Goal: Task Accomplishment & Management: Use online tool/utility

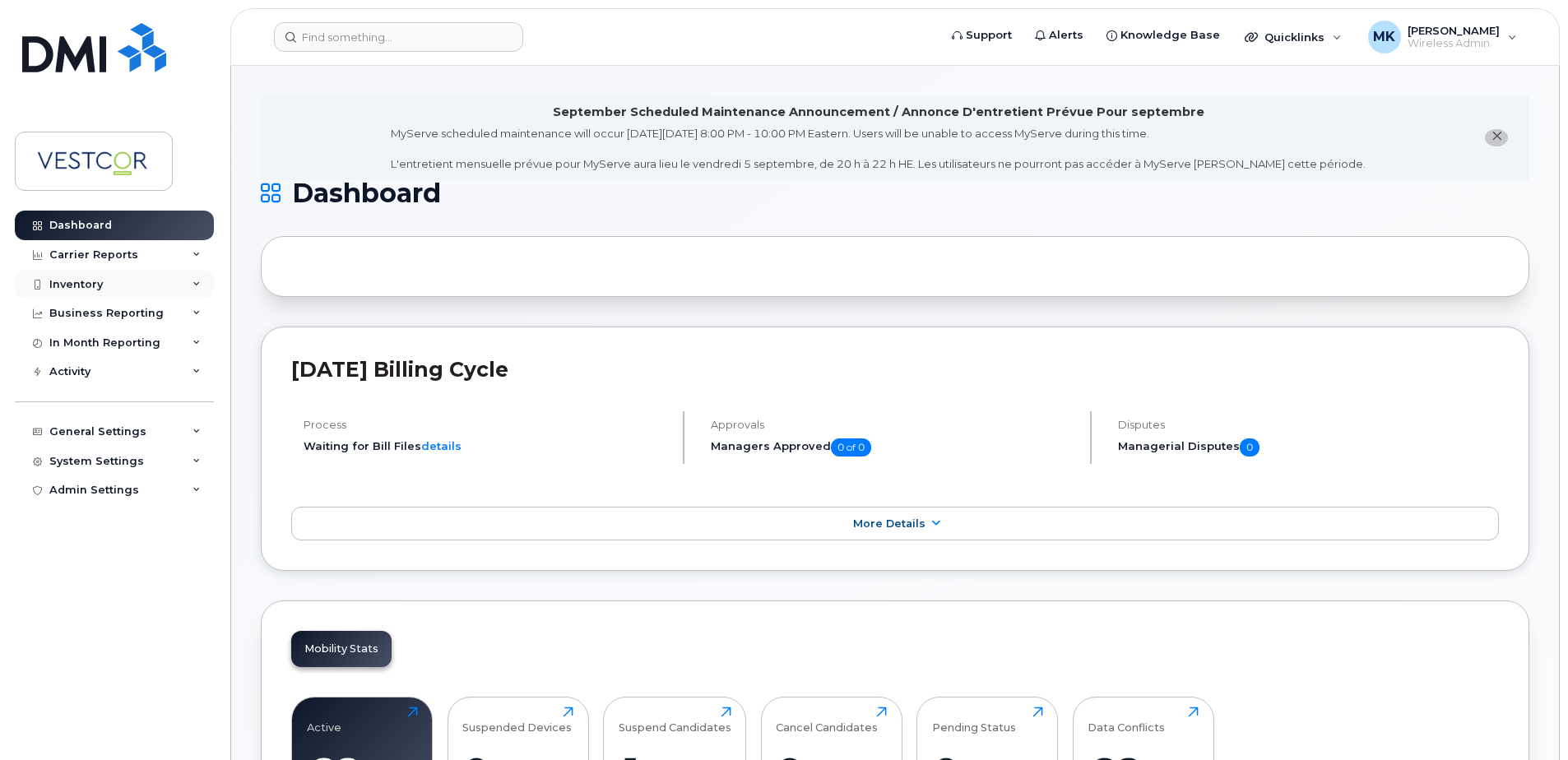
click at [88, 283] on div "Inventory" at bounding box center [76, 284] width 54 height 13
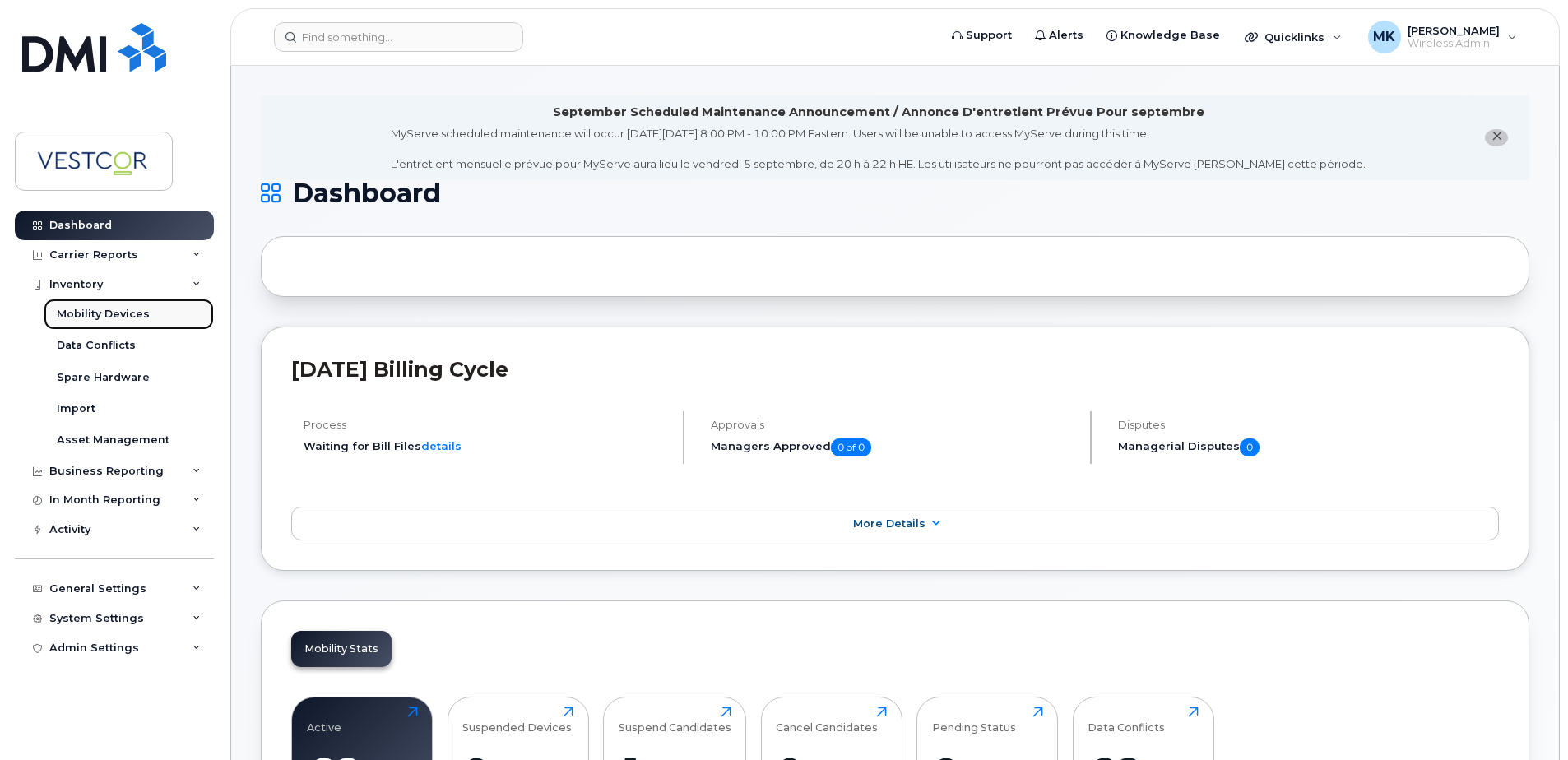
click at [95, 311] on div "Mobility Devices" at bounding box center [103, 314] width 93 height 14
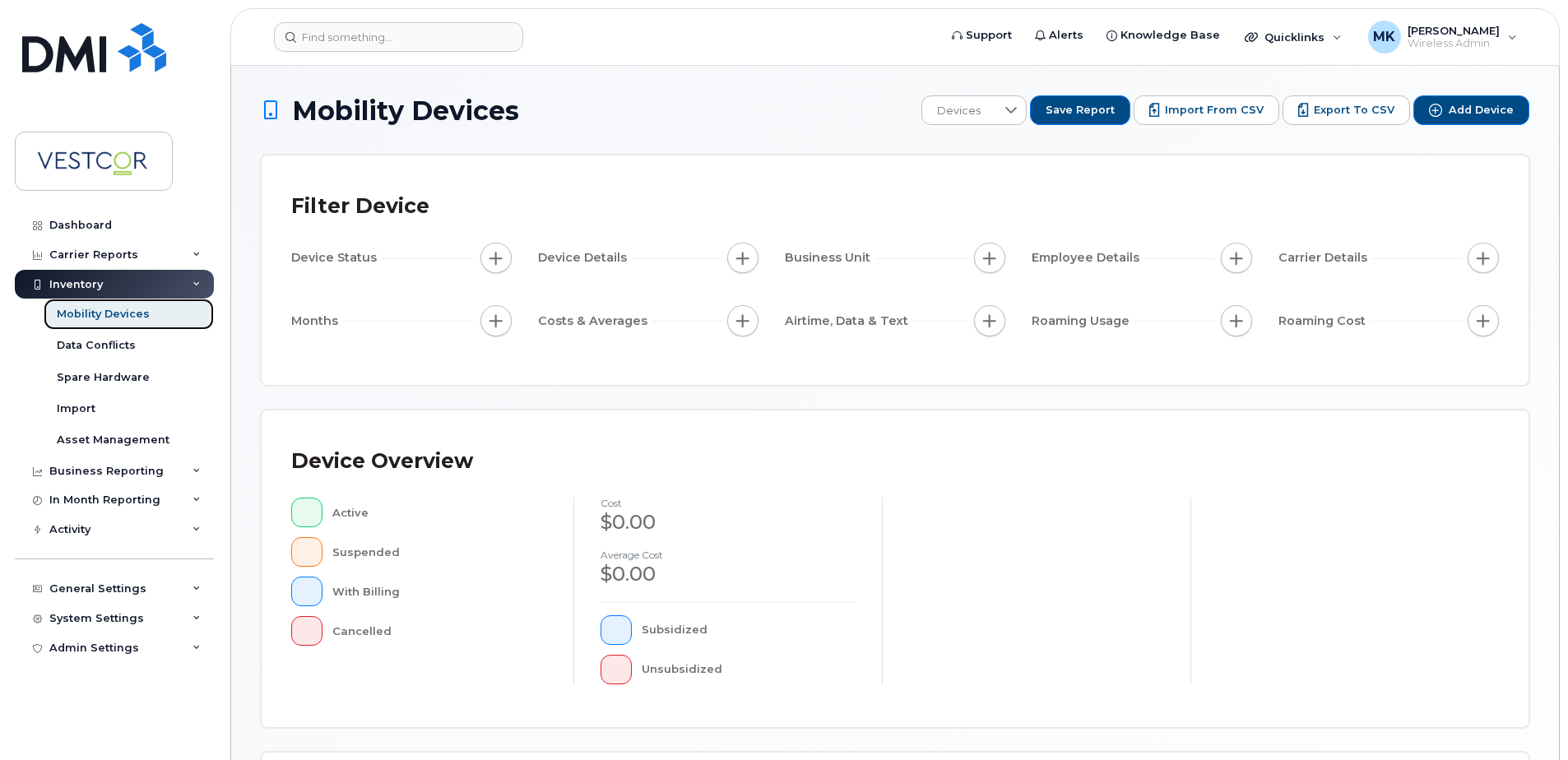
scroll to position [247, 0]
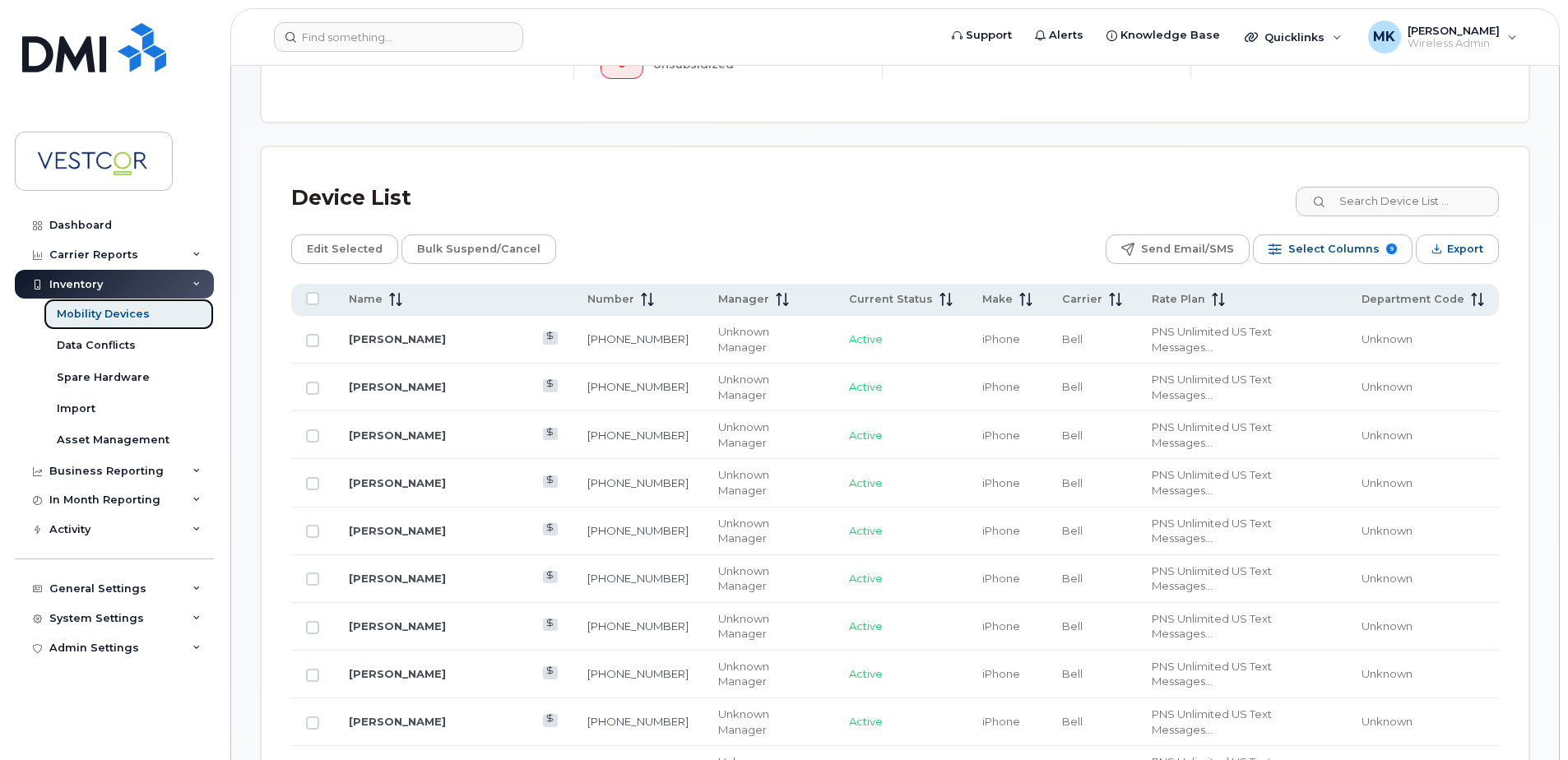
scroll to position [905, 0]
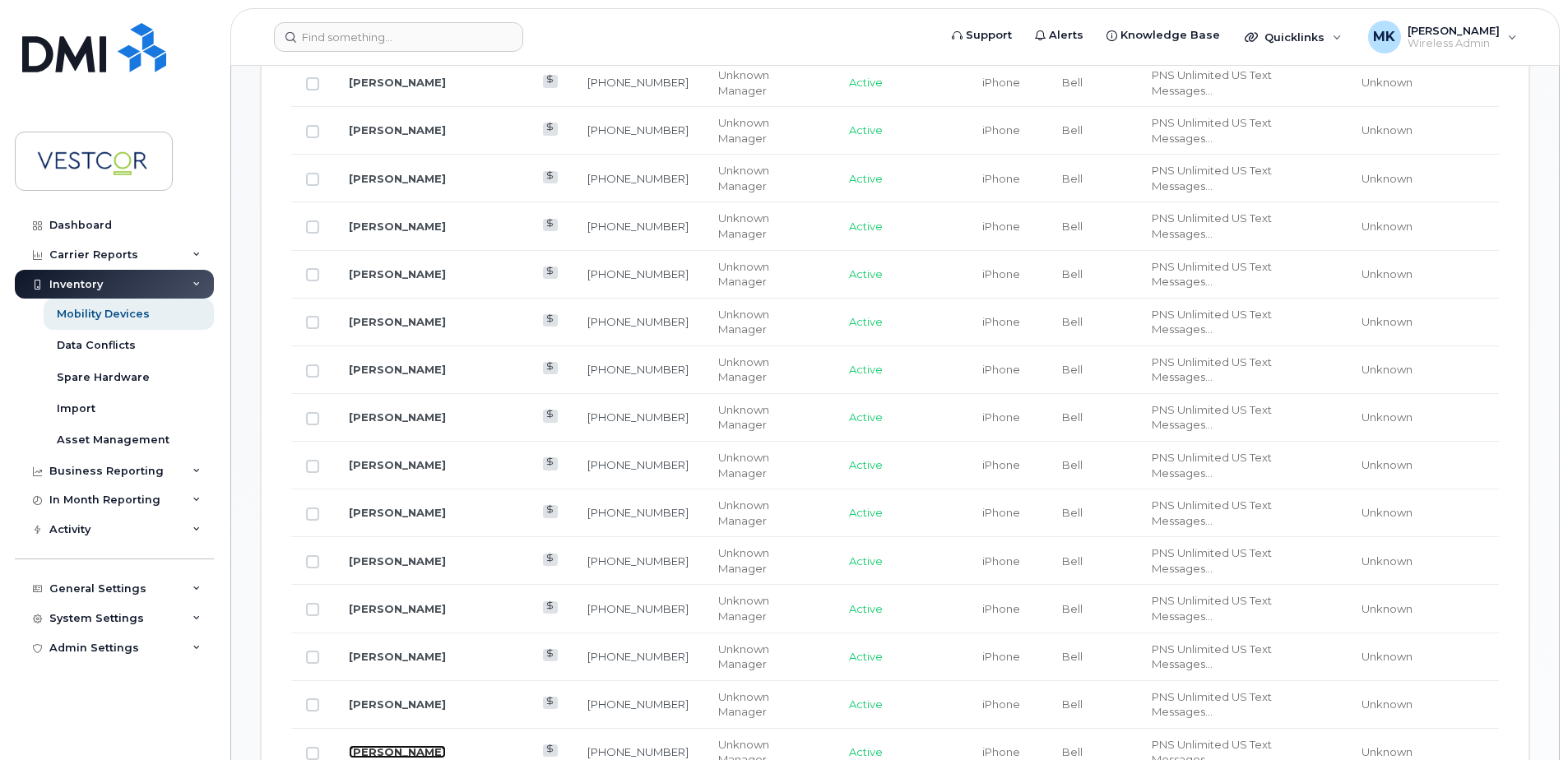
click at [390, 746] on link "[PERSON_NAME]" at bounding box center [398, 751] width 97 height 13
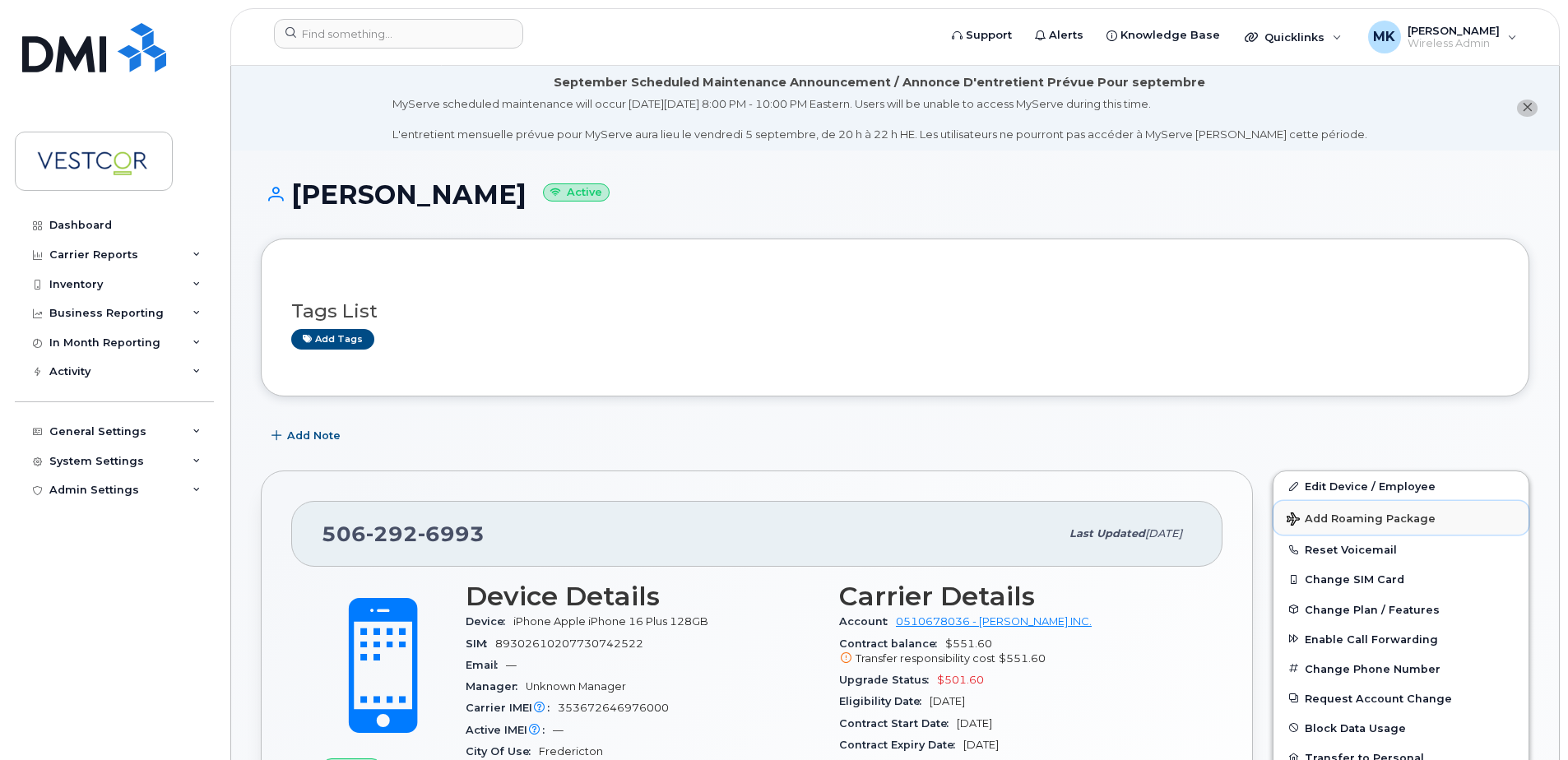
click at [1356, 515] on span "Add Roaming Package" at bounding box center [1361, 521] width 149 height 15
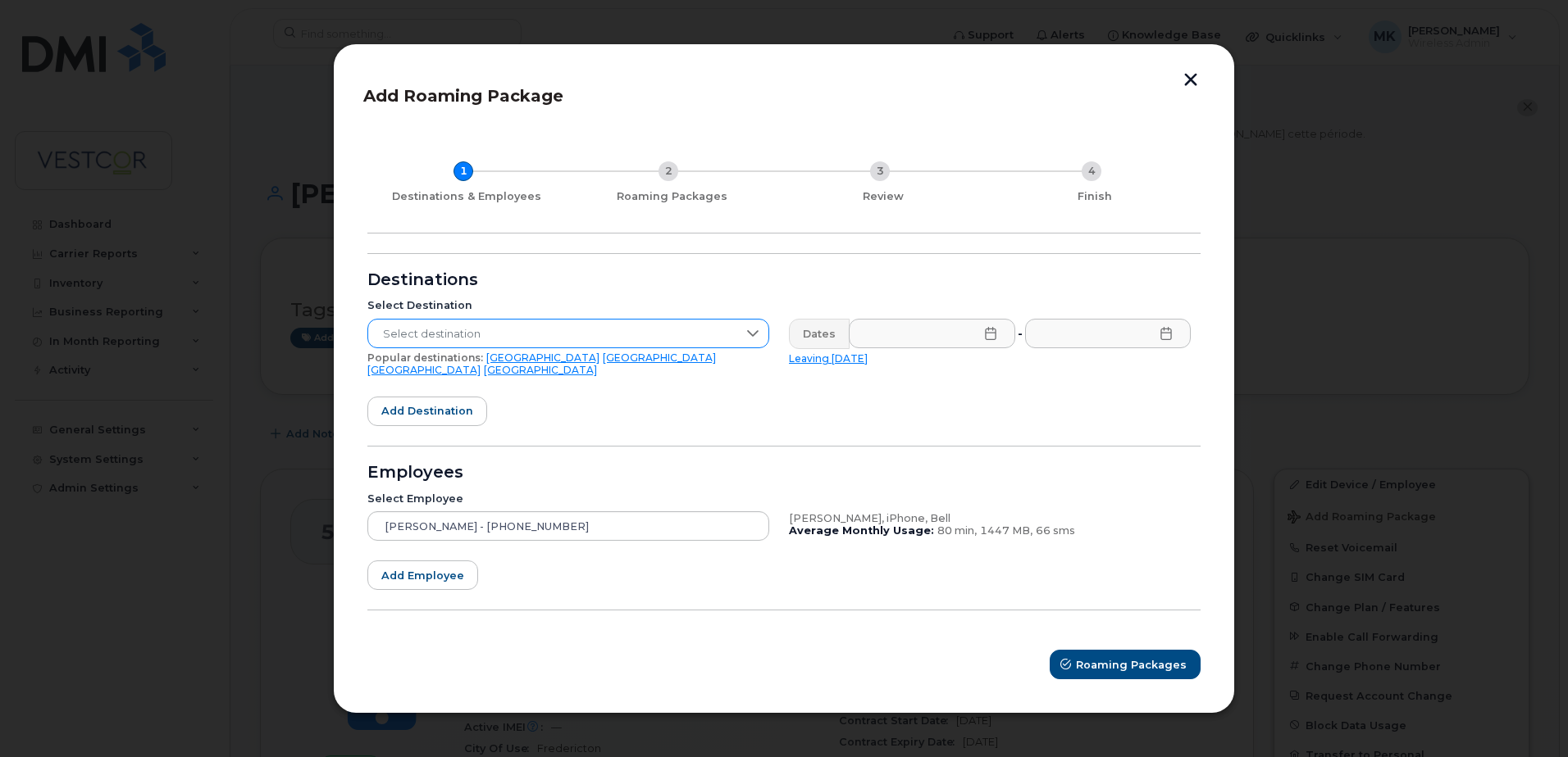
click at [686, 339] on span "Select destination" at bounding box center [553, 334] width 369 height 30
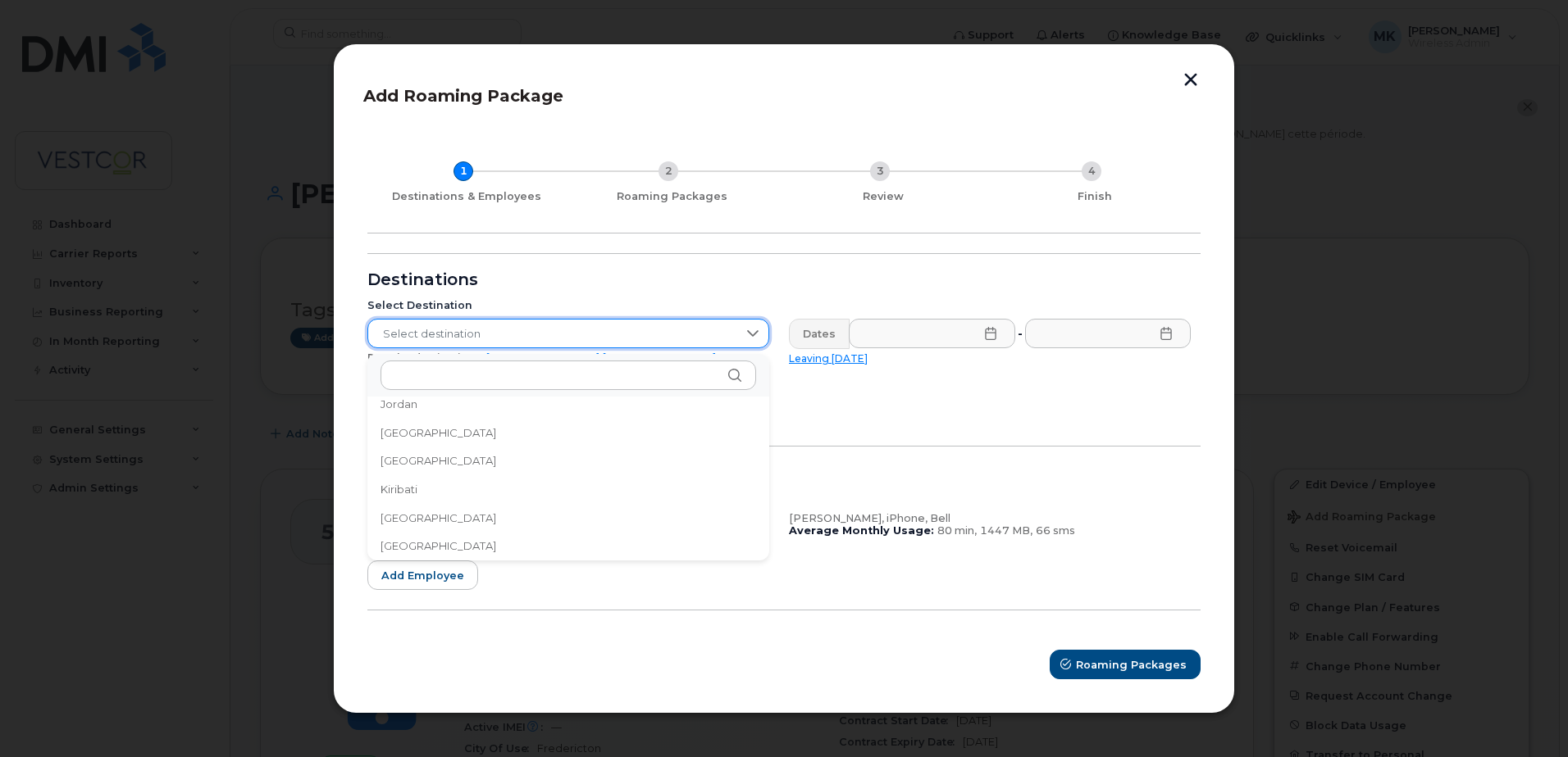
scroll to position [4659, 0]
click at [525, 549] on li "[GEOGRAPHIC_DATA]" at bounding box center [568, 547] width 402 height 29
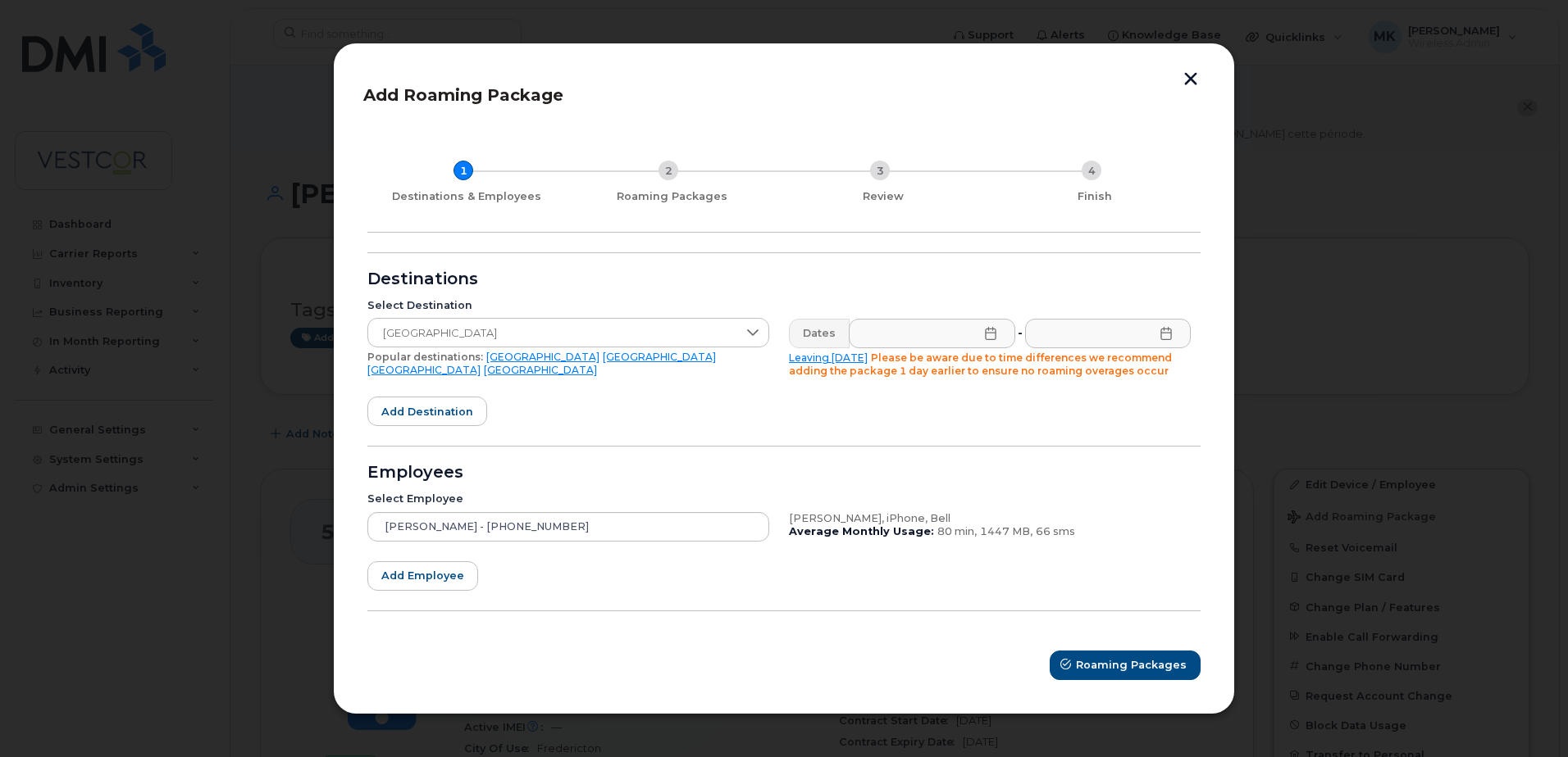
click at [987, 334] on icon at bounding box center [990, 333] width 13 height 13
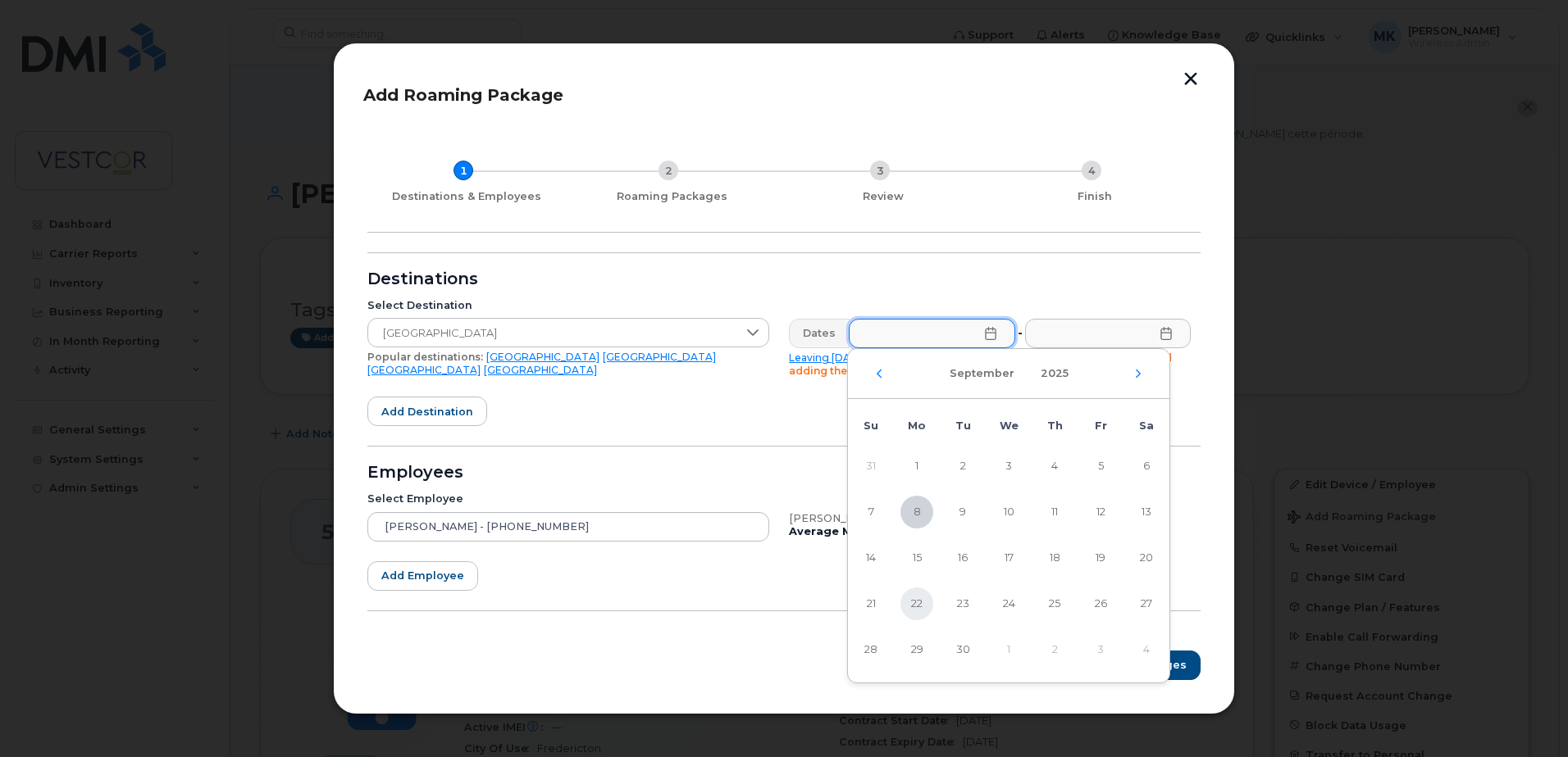
click at [917, 602] on span "22" at bounding box center [917, 604] width 33 height 33
type input "[DATE]"
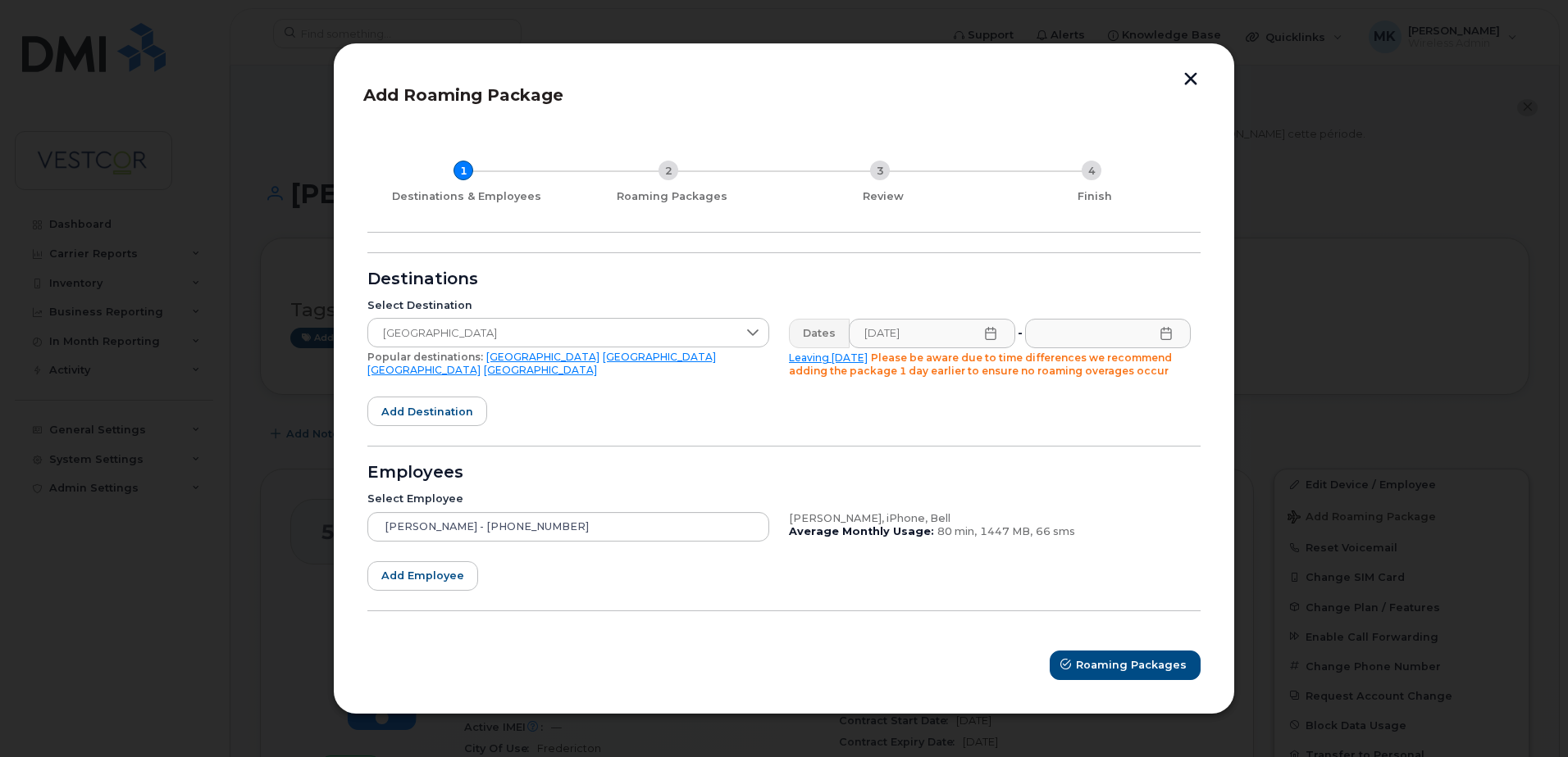
click at [1171, 336] on icon at bounding box center [1166, 333] width 11 height 13
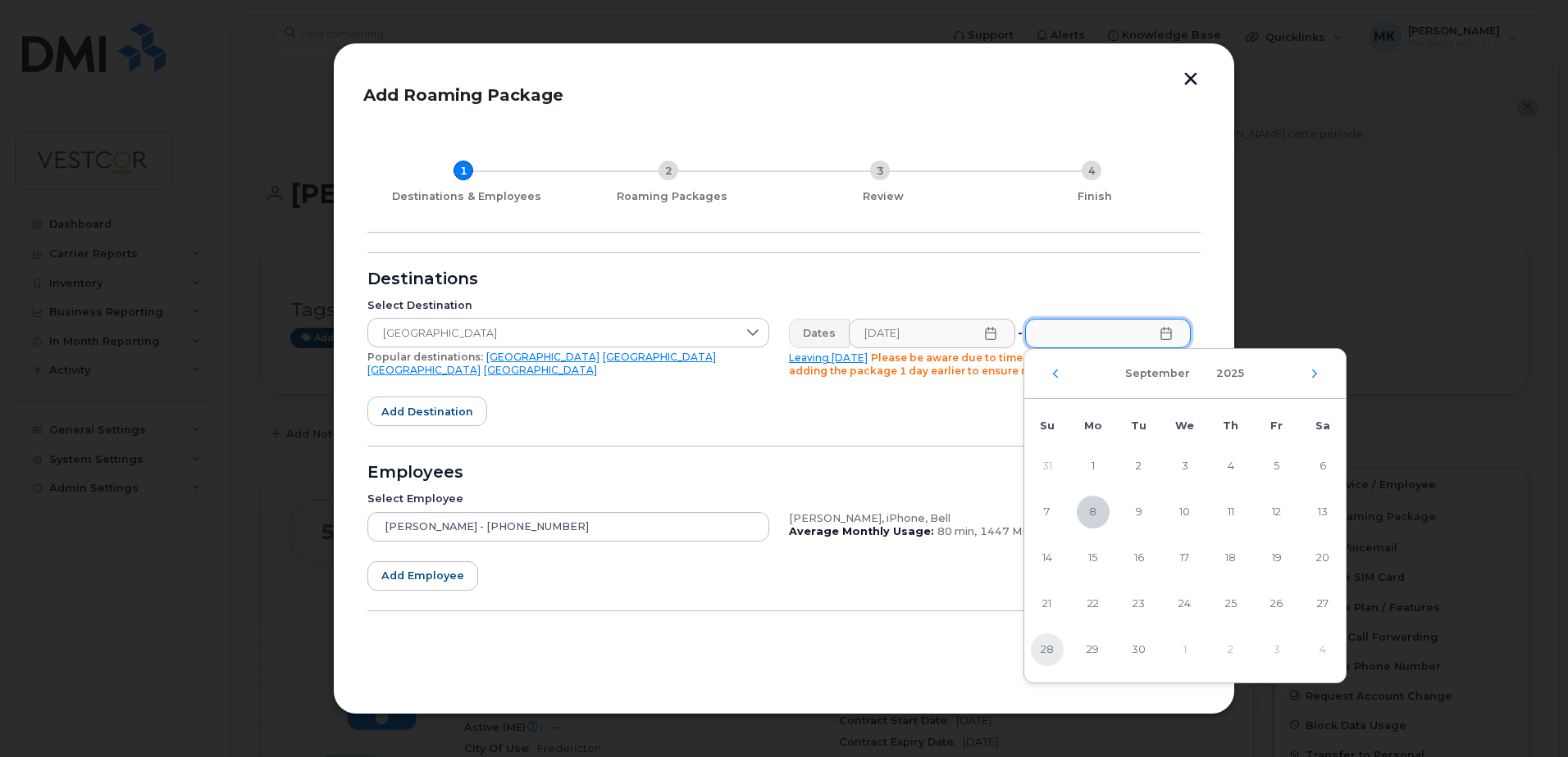
click at [1048, 651] on span "28" at bounding box center [1047, 650] width 33 height 33
type input "[DATE]"
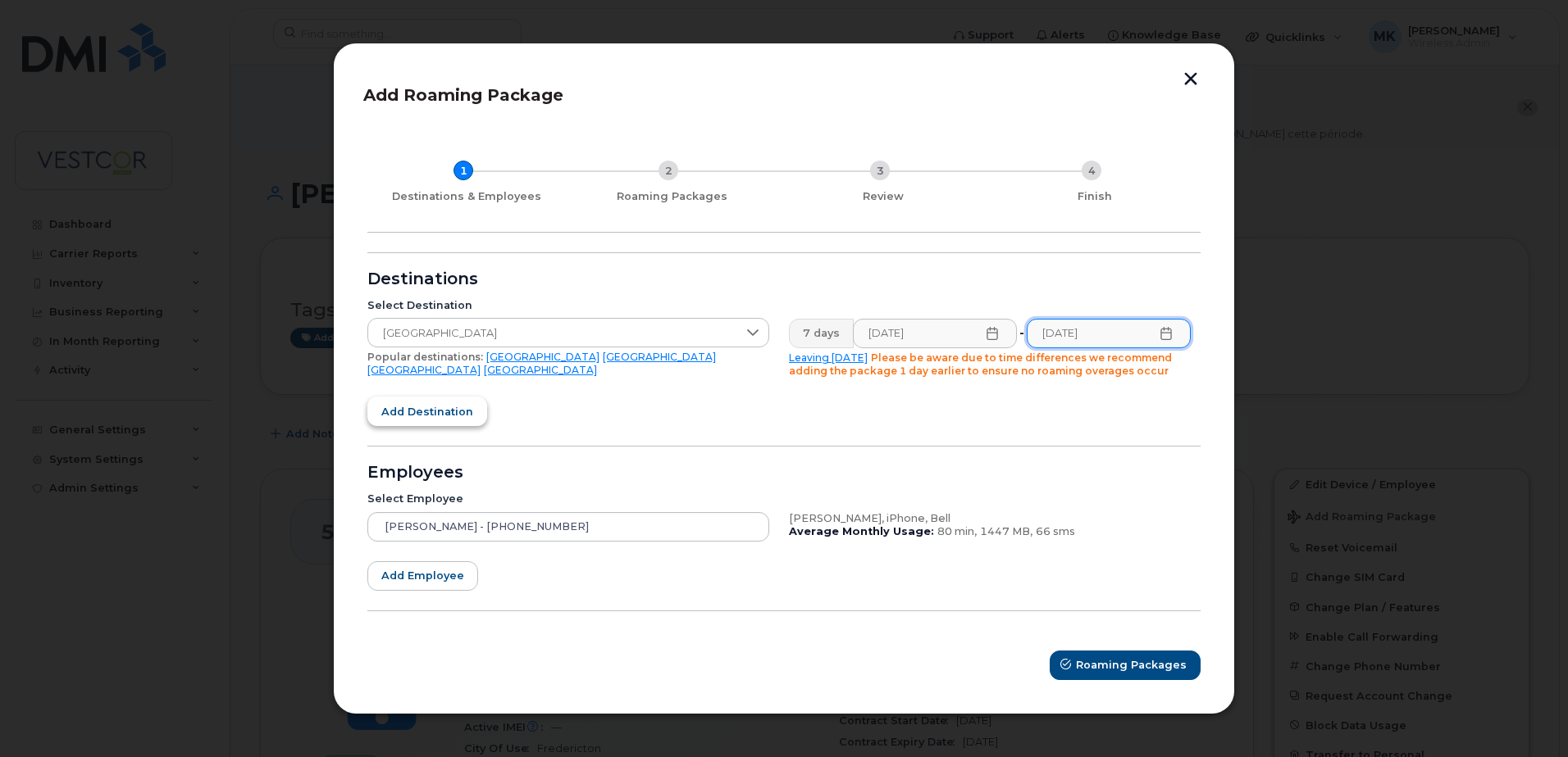
click at [437, 412] on span "Add destination" at bounding box center [427, 412] width 92 height 15
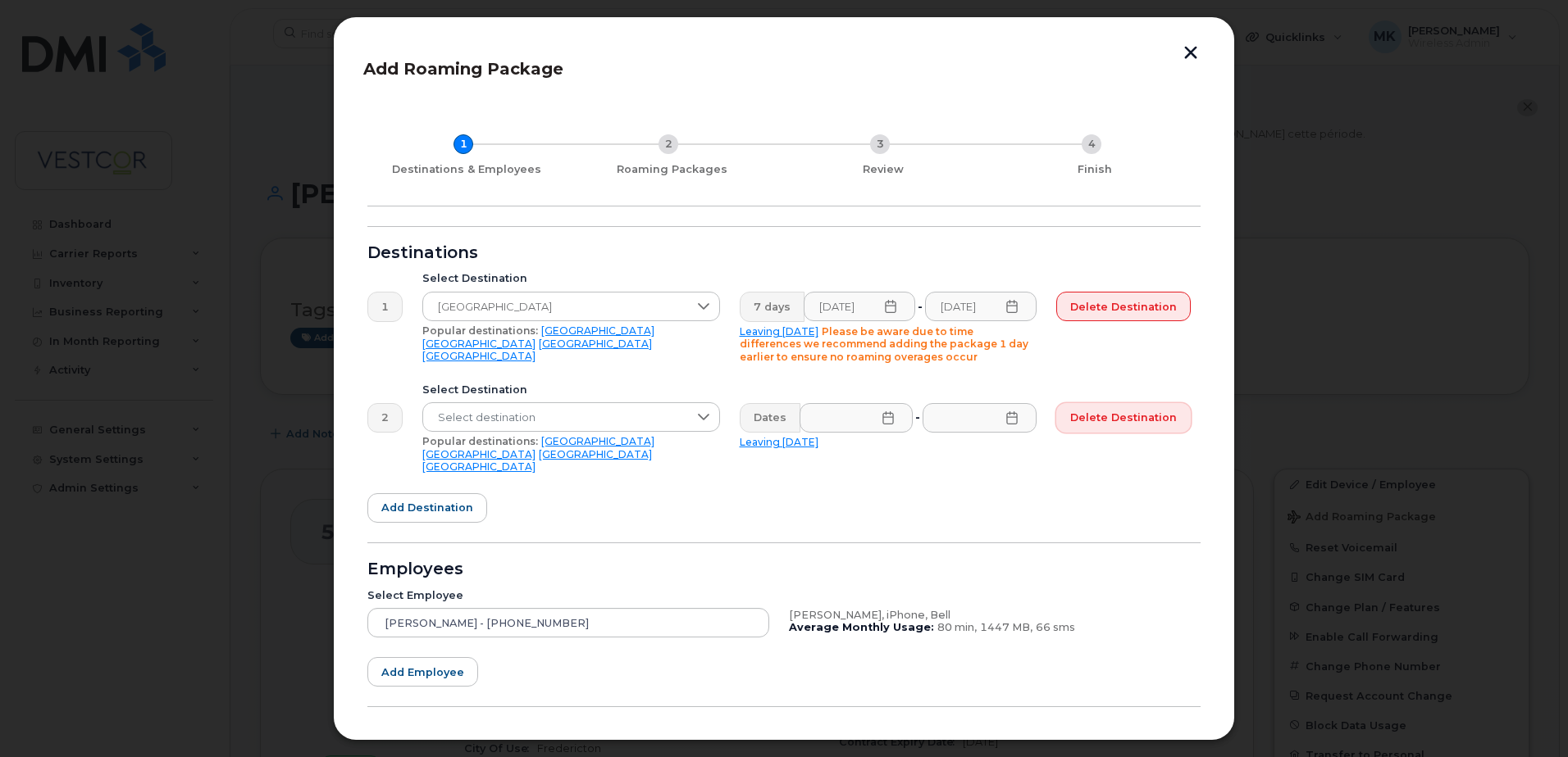
click at [1093, 420] on span "Delete destination" at bounding box center [1123, 418] width 107 height 15
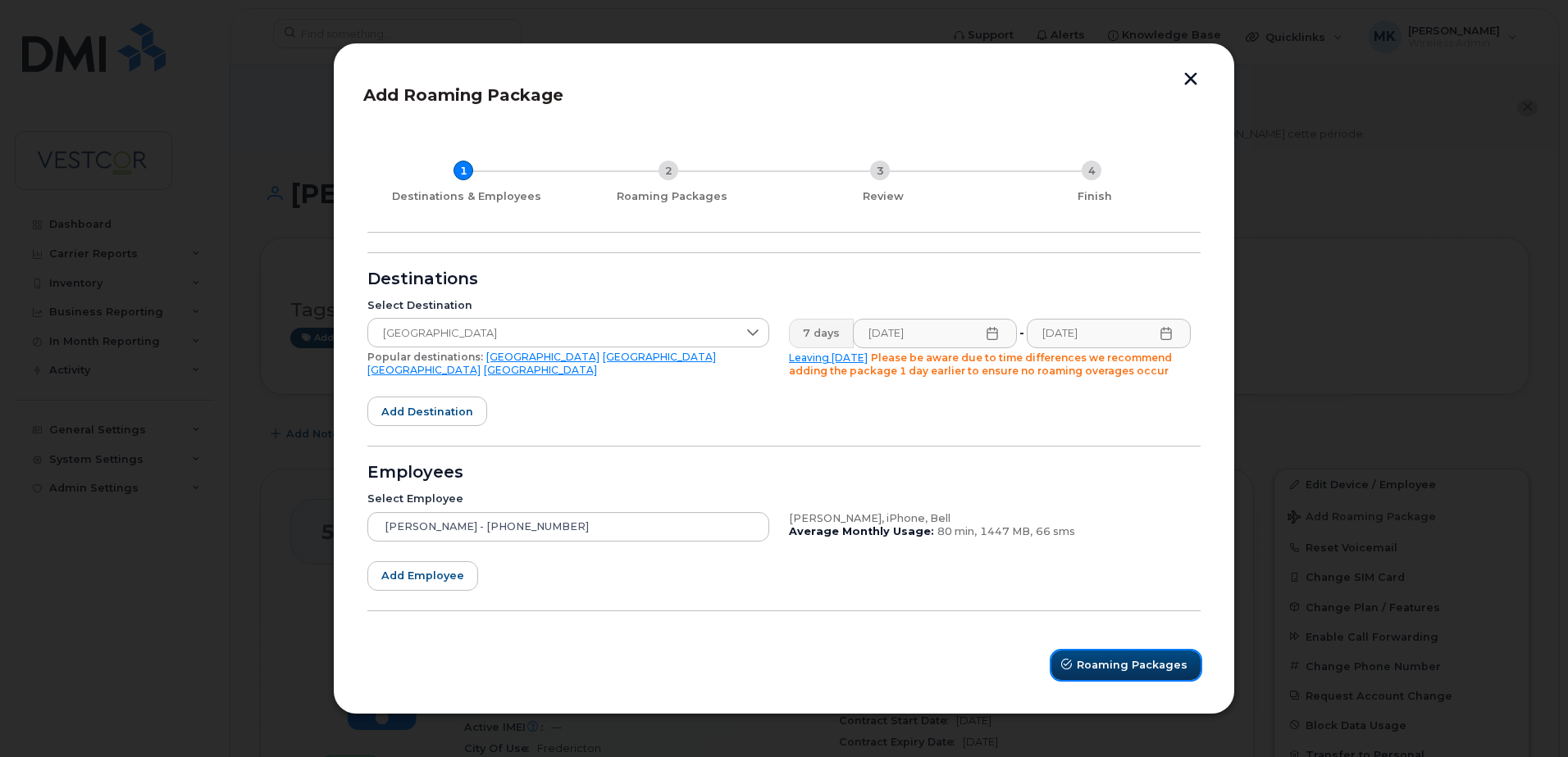
click at [1135, 659] on span "Roaming Packages" at bounding box center [1132, 665] width 110 height 15
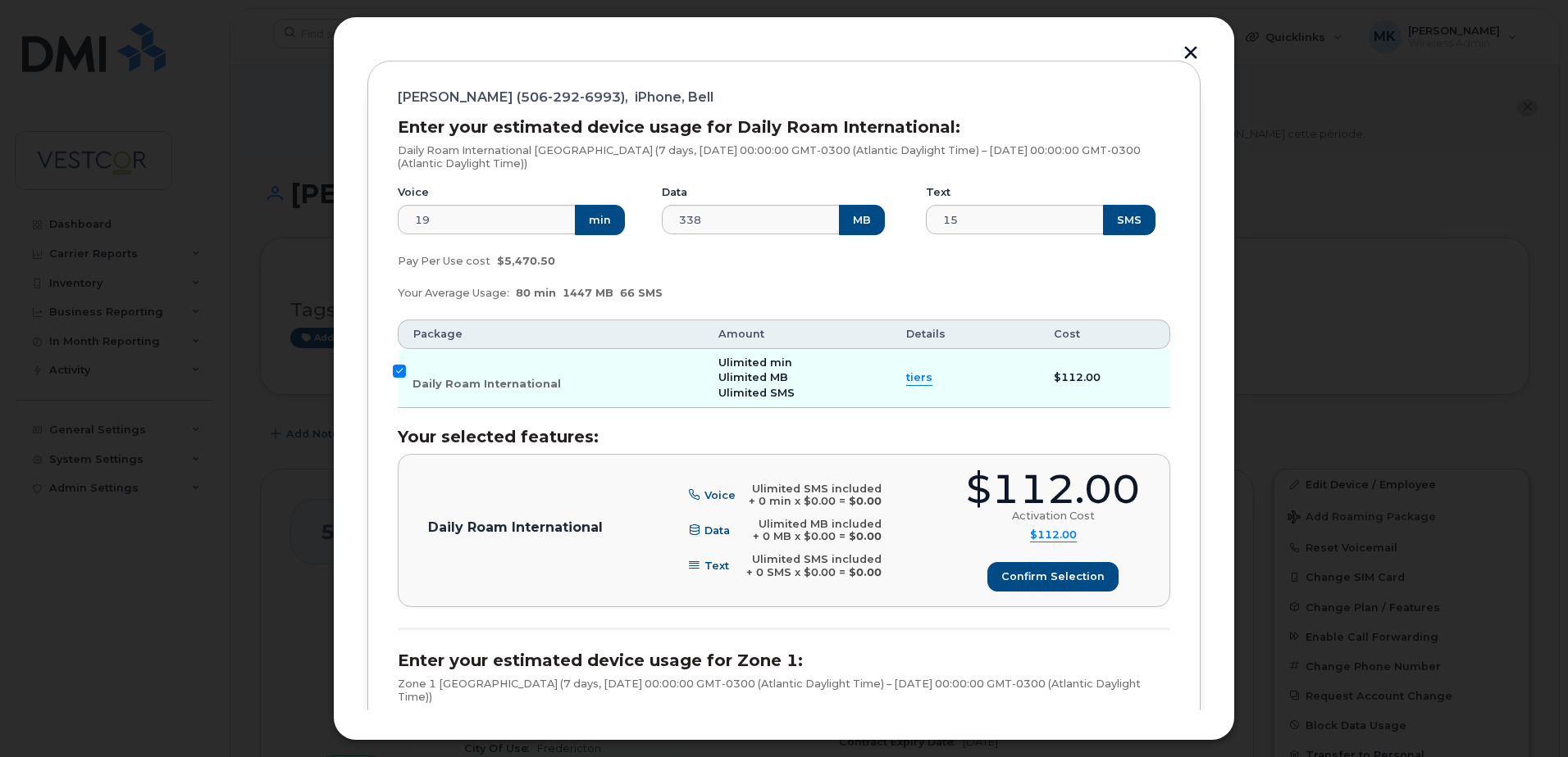
scroll to position [246, 0]
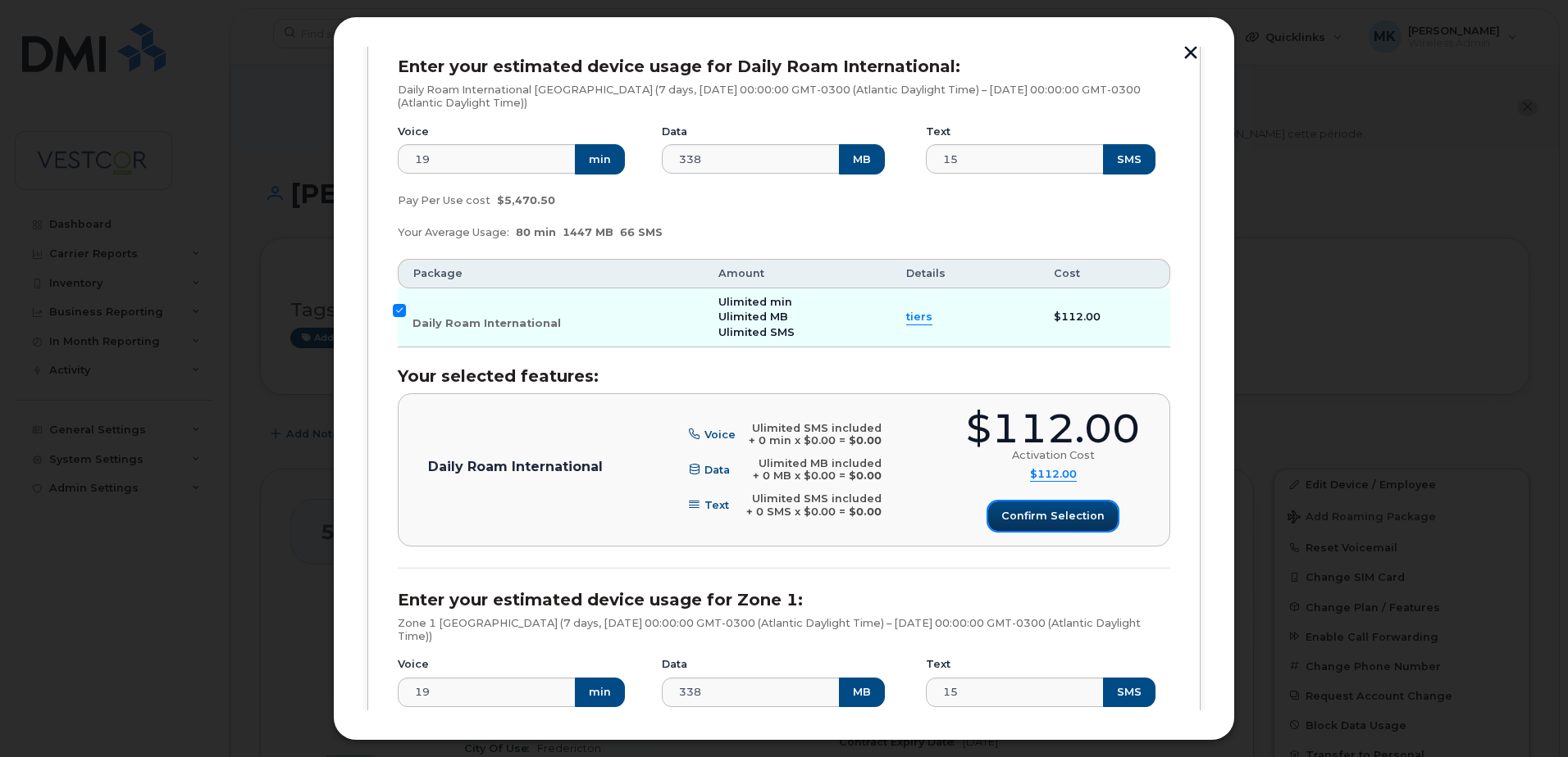
click at [1018, 516] on span "Confirm selection" at bounding box center [1053, 516] width 104 height 15
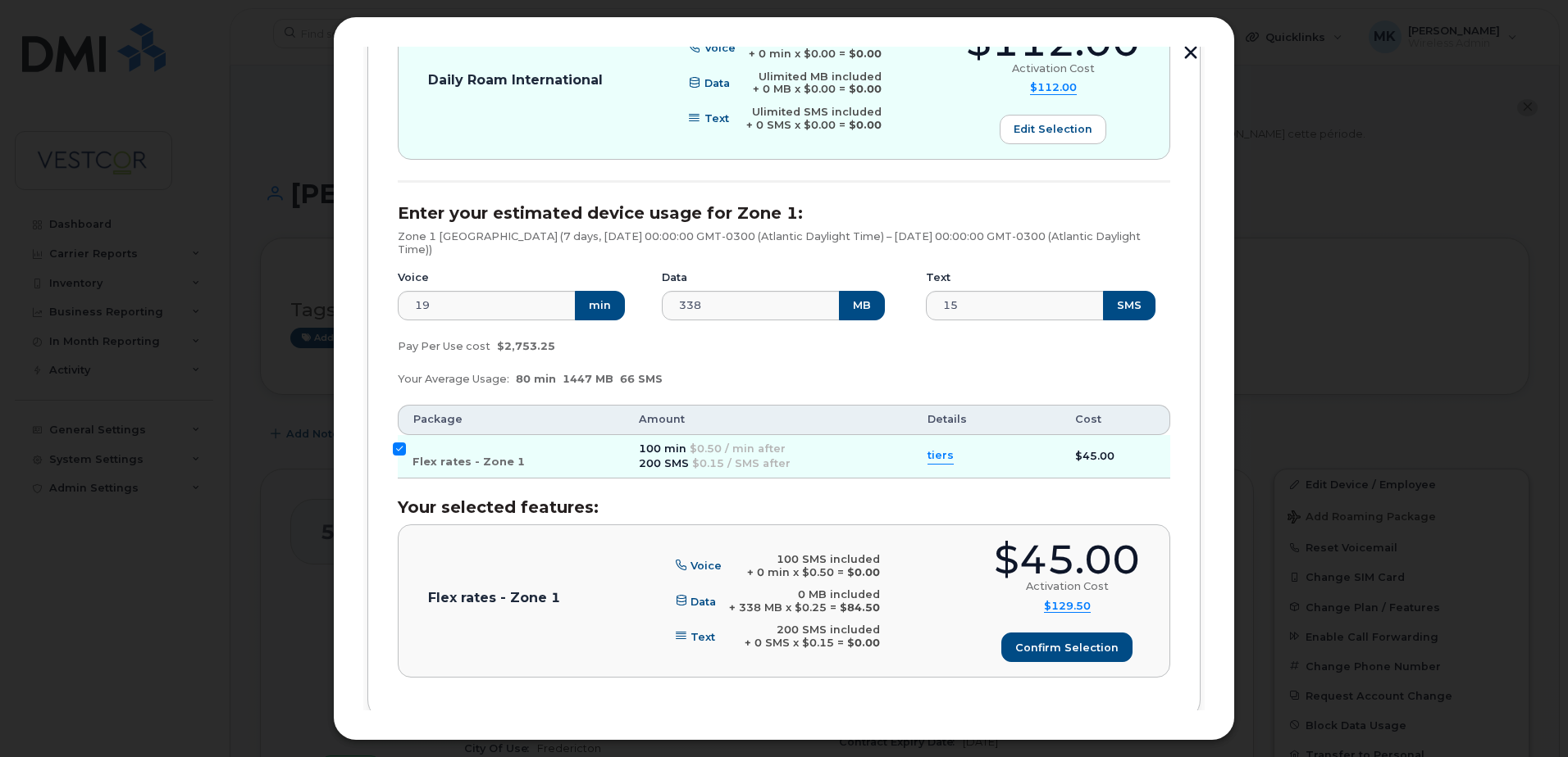
scroll to position [656, 0]
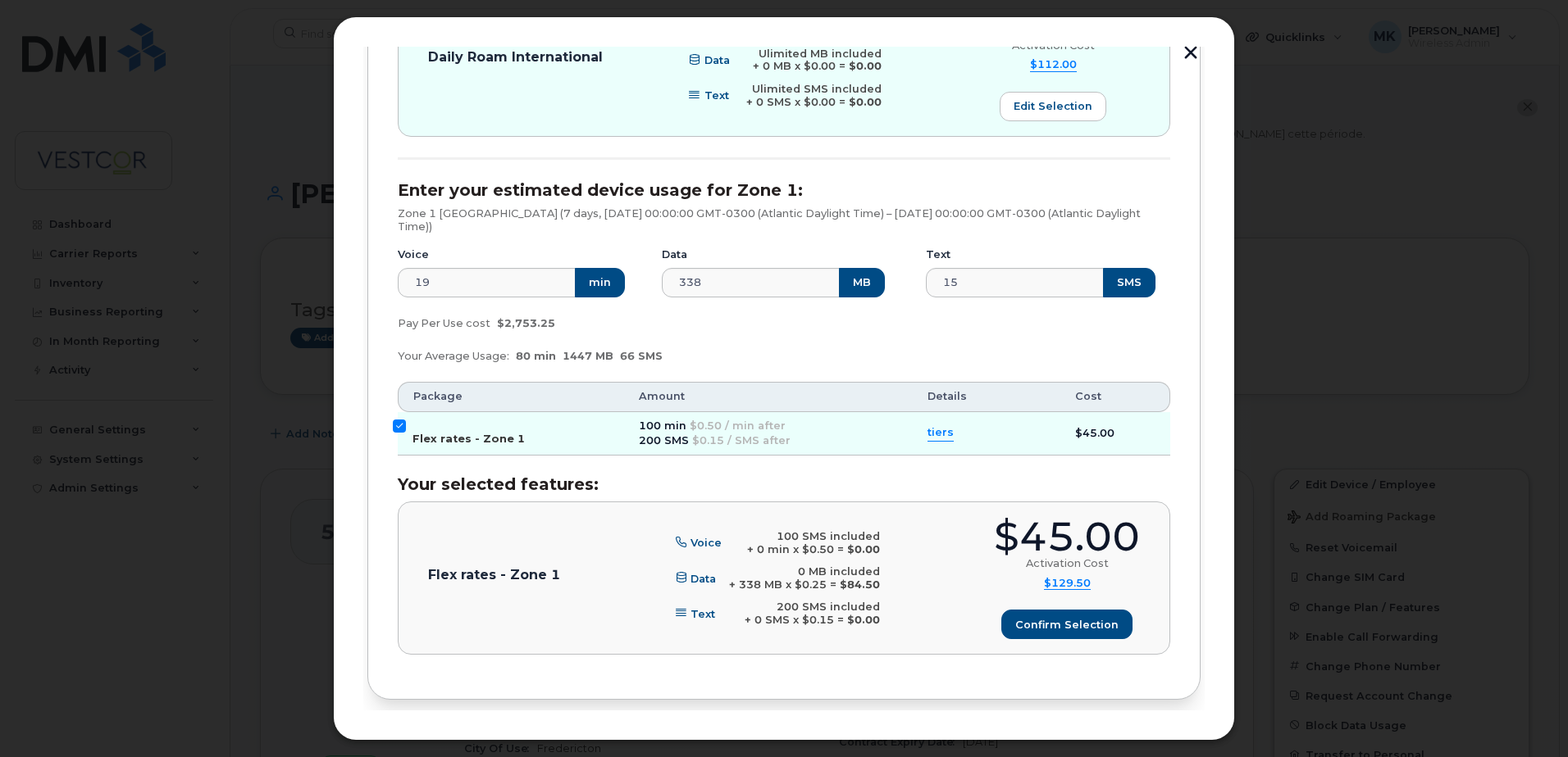
click at [396, 426] on input "Flex rates - Zone 1" at bounding box center [399, 426] width 13 height 13
checkbox input "false"
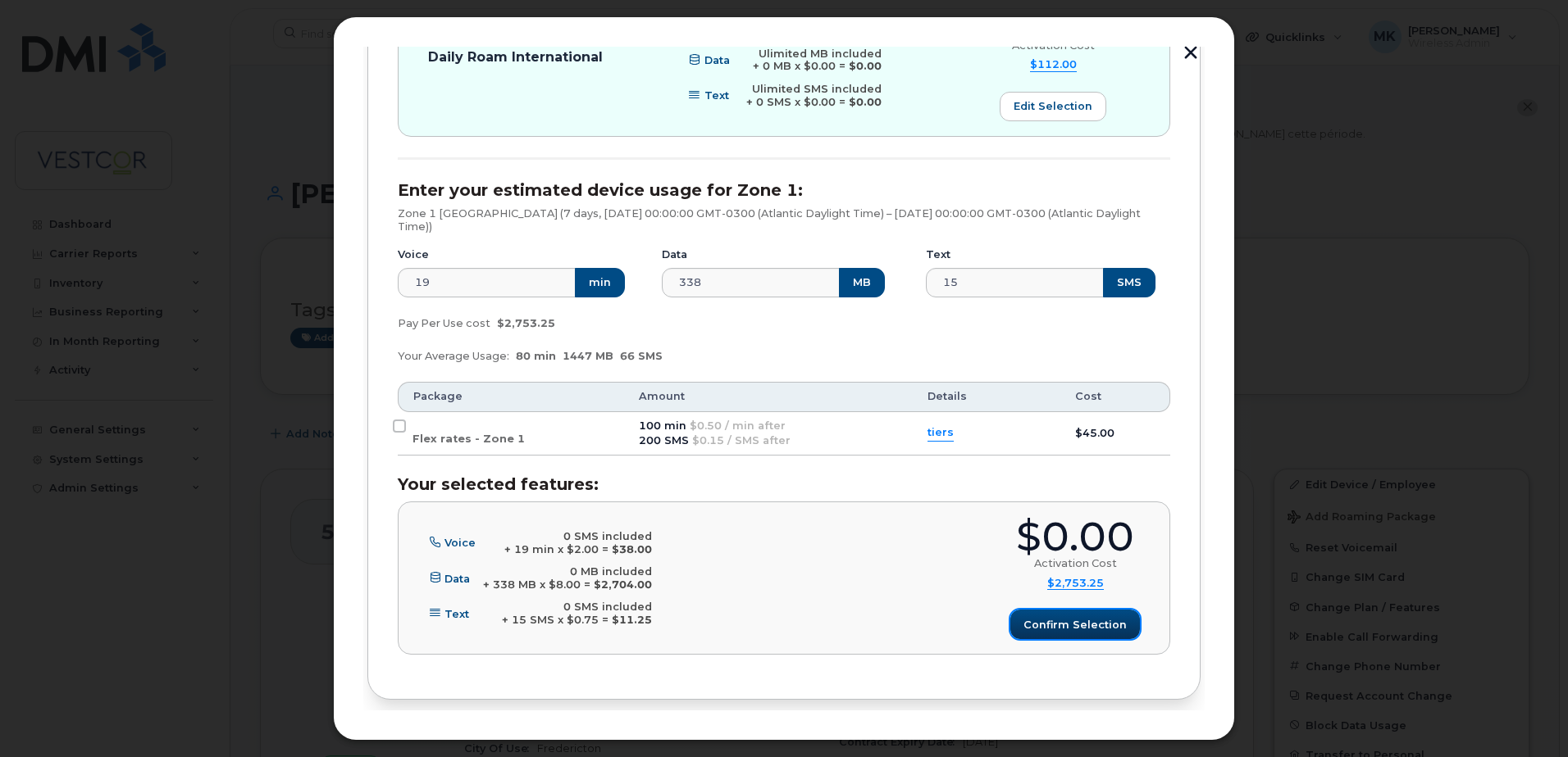
click at [1079, 625] on span "Confirm selection" at bounding box center [1075, 625] width 104 height 15
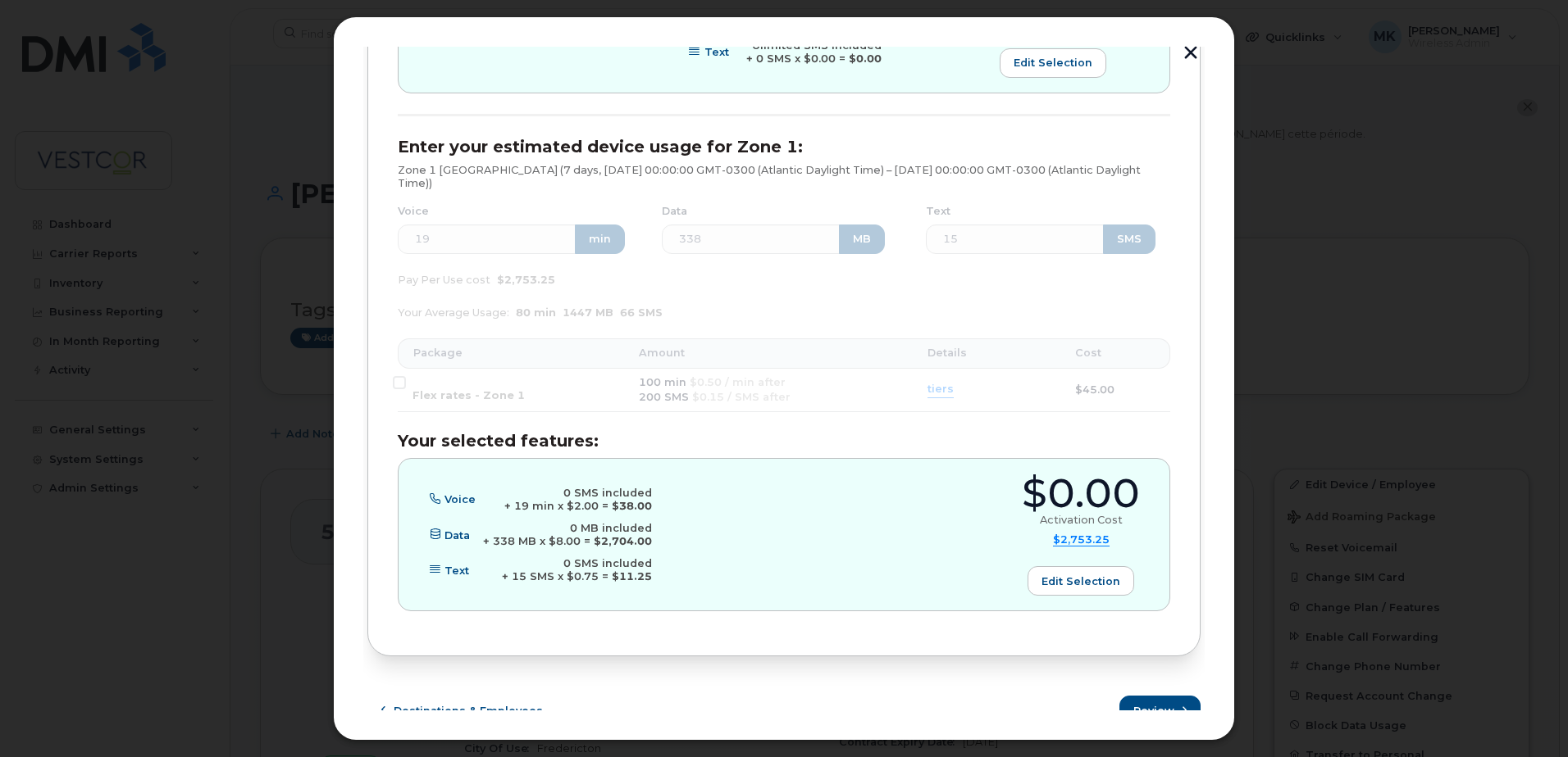
scroll to position [718, 0]
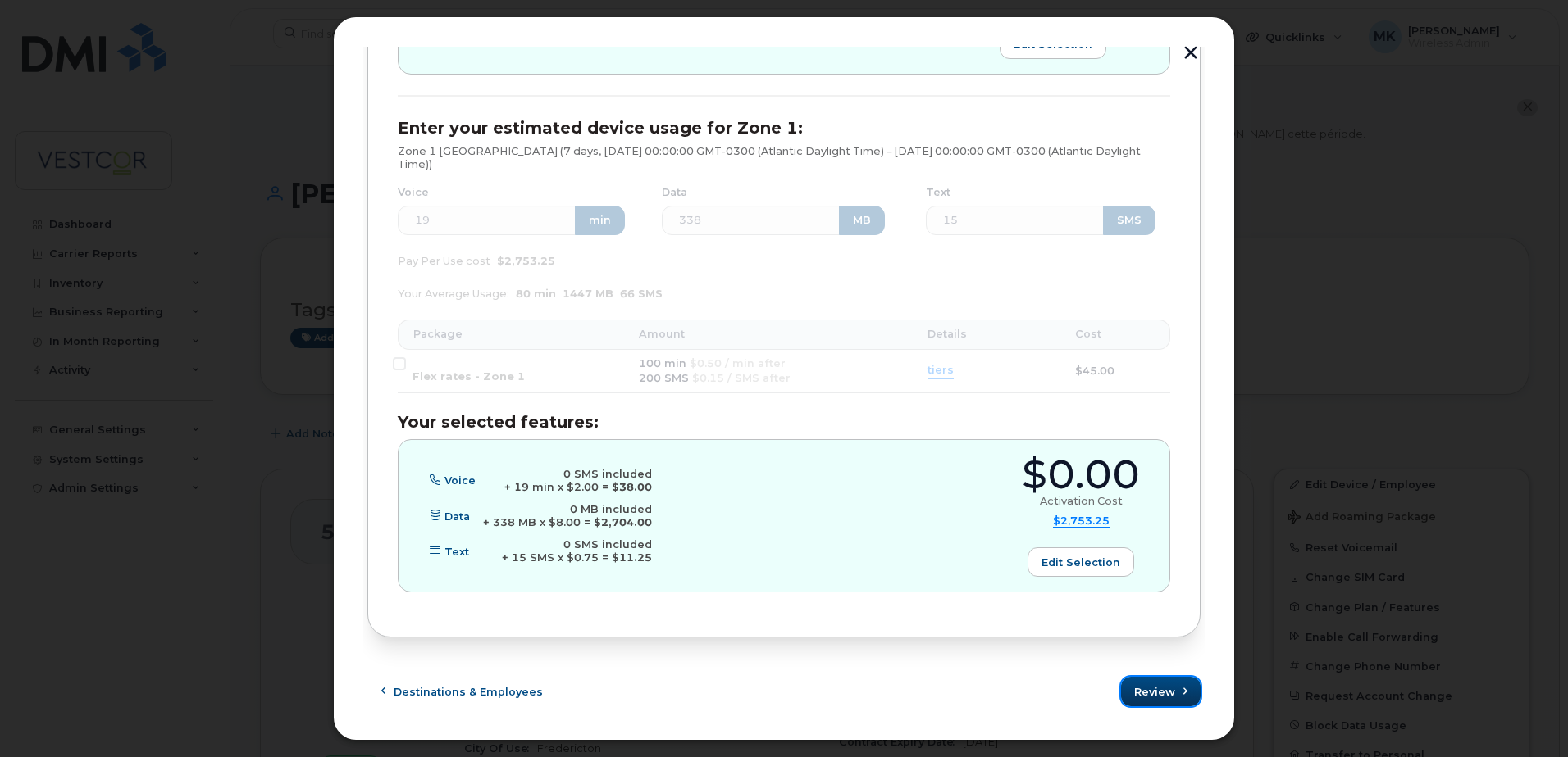
click at [1155, 694] on span "Review" at bounding box center [1155, 693] width 41 height 15
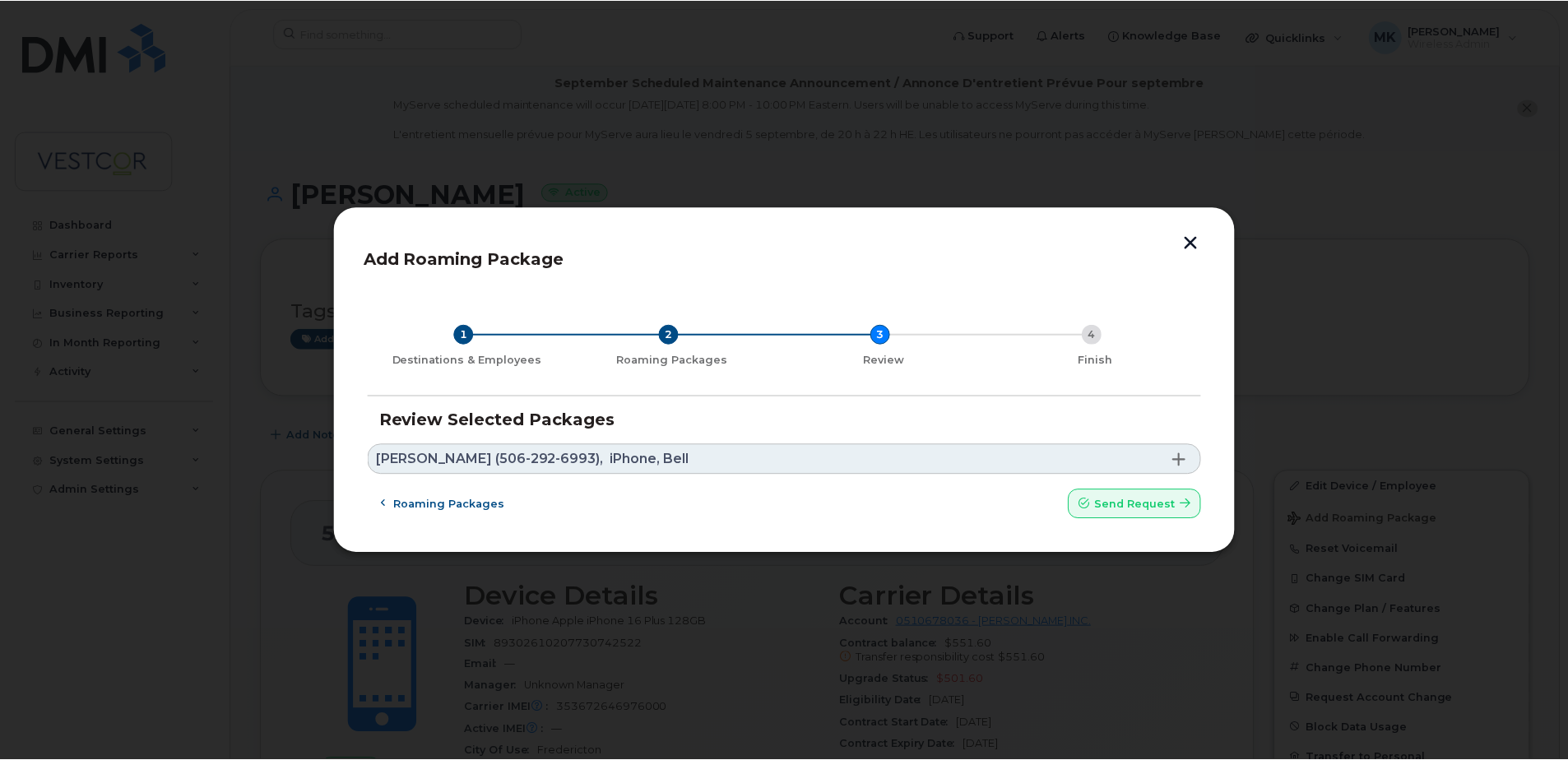
scroll to position [0, 0]
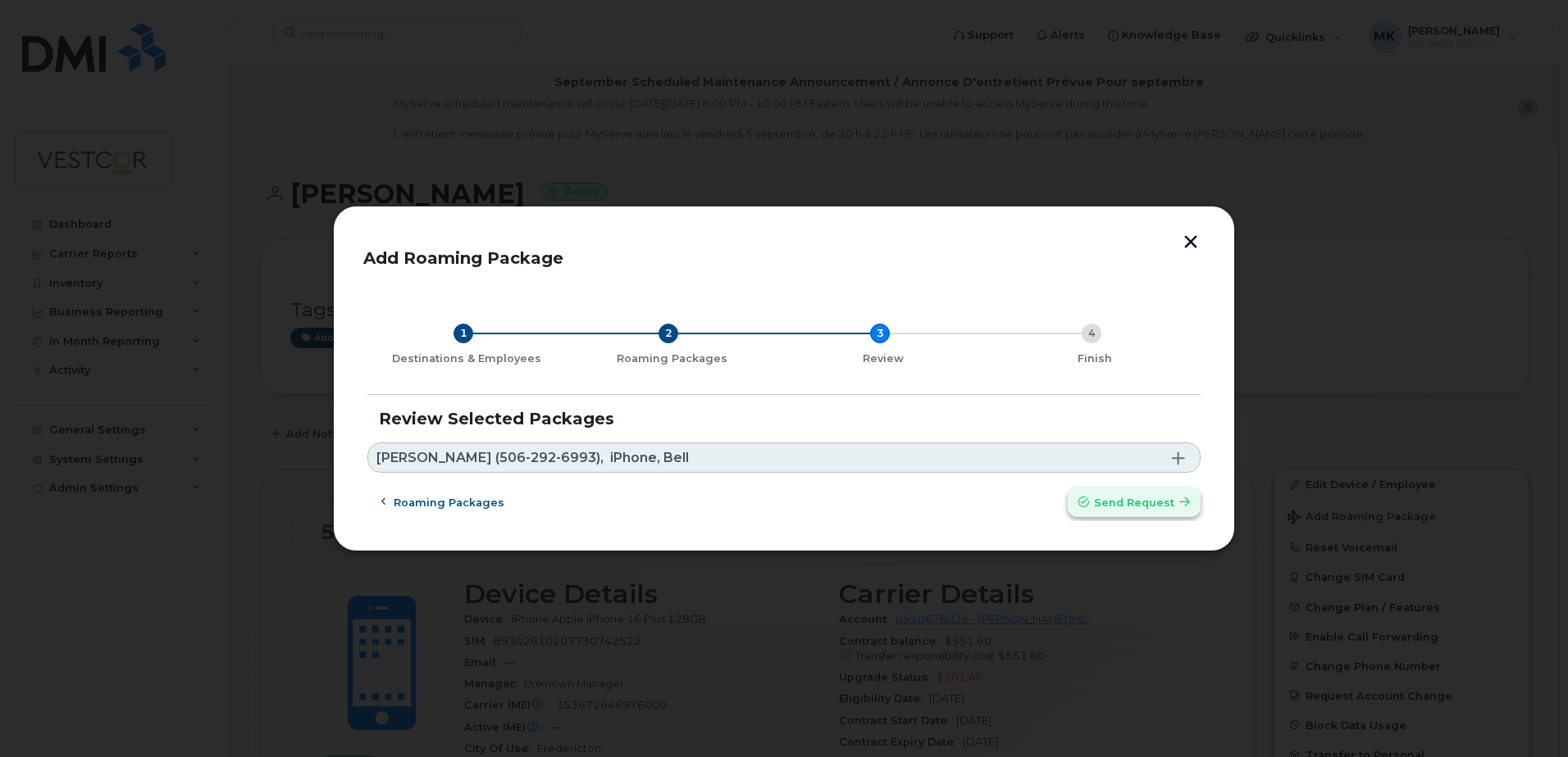
click at [1119, 496] on span "Send request" at bounding box center [1133, 502] width 81 height 15
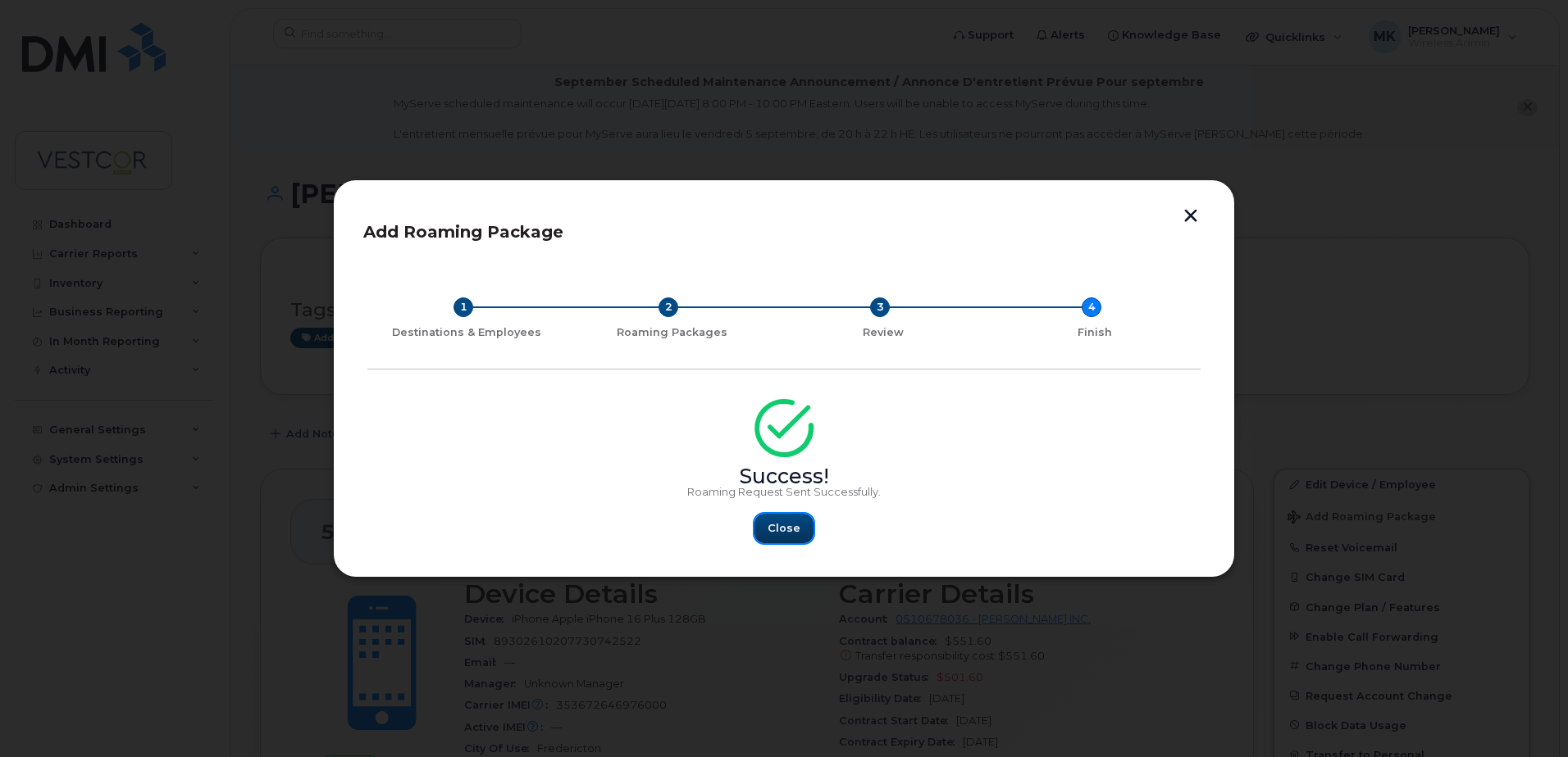
click at [779, 522] on span "Close" at bounding box center [784, 528] width 33 height 15
